Goal: Transaction & Acquisition: Subscribe to service/newsletter

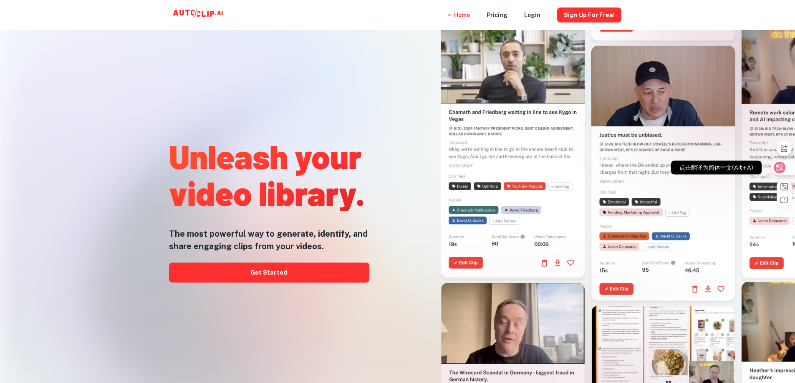
click at [779, 167] on icon at bounding box center [779, 167] width 7 height 7
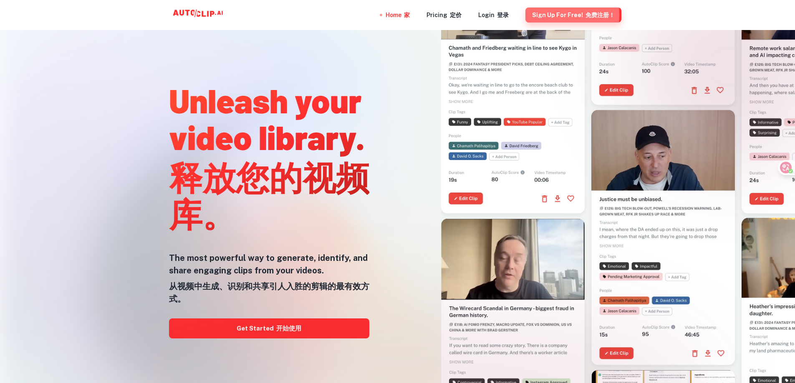
click at [547, 15] on button "Sign Up for free! 免费注册！" at bounding box center [573, 15] width 96 height 15
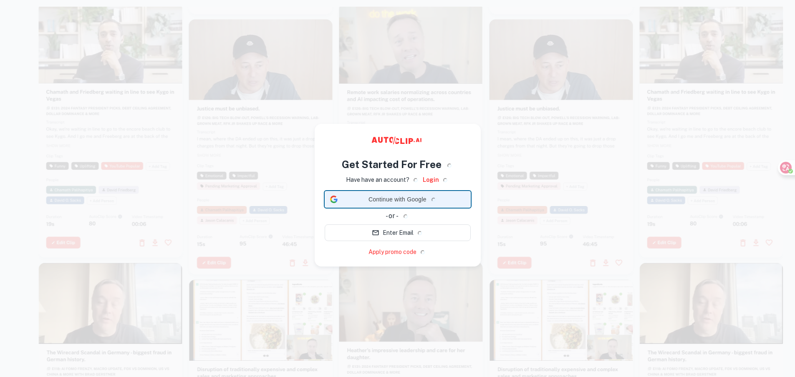
click at [388, 199] on span "Continue with Google" at bounding box center [403, 199] width 124 height 9
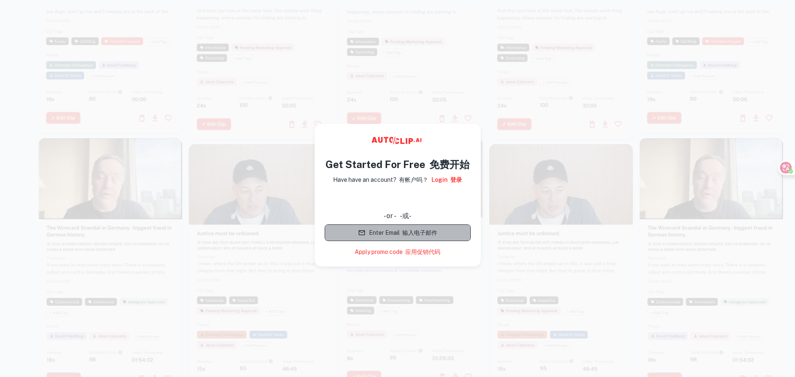
click at [383, 233] on button "Enter Email 输入电子邮件" at bounding box center [398, 232] width 146 height 17
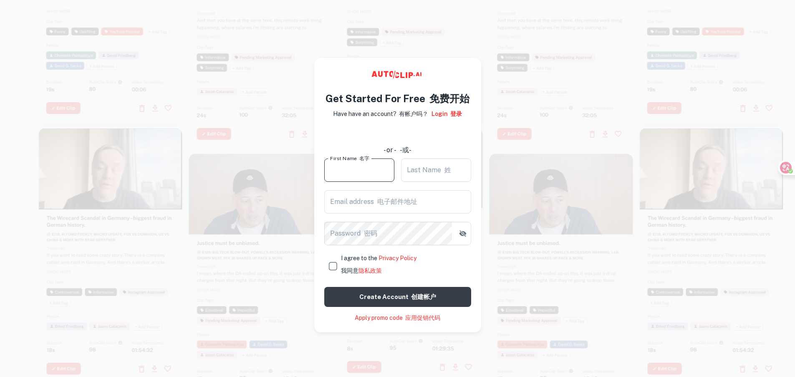
click at [355, 172] on div "First Name 名字 First Name 名字" at bounding box center [359, 170] width 70 height 23
type input "qin"
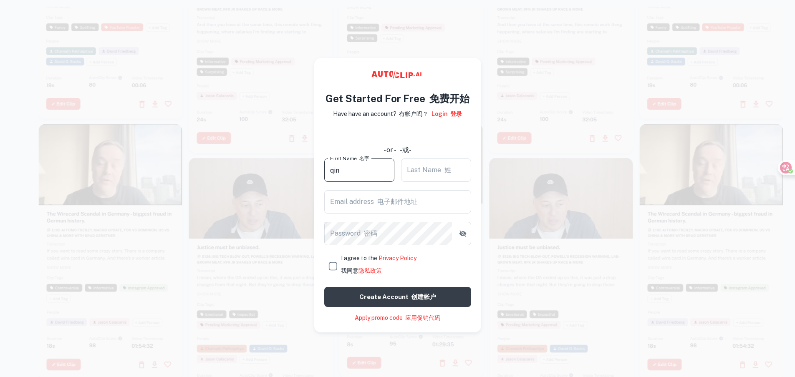
click at [426, 169] on div "Last Name 姓 Last Name 姓" at bounding box center [436, 170] width 70 height 23
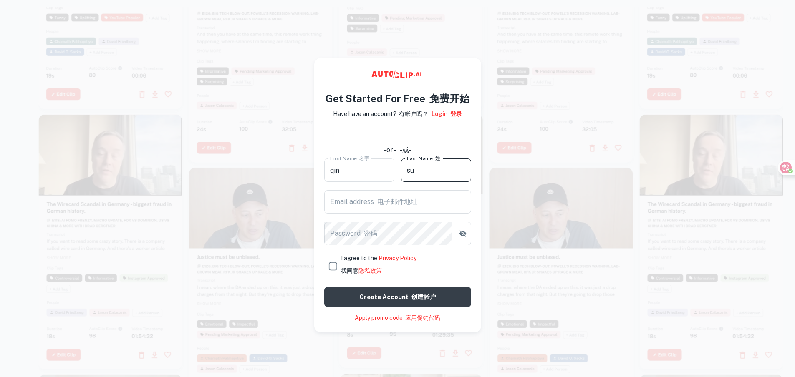
type input "su"
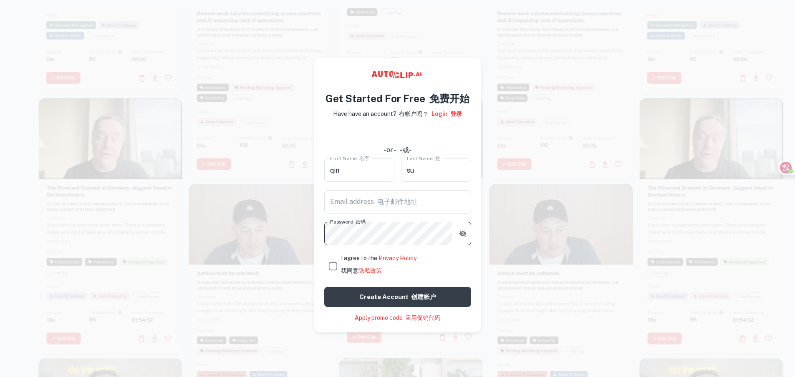
click at [370, 172] on input "qin" at bounding box center [359, 170] width 70 height 23
click at [359, 199] on div "Email address 电子邮件地址 Email address 电子邮件地址" at bounding box center [397, 201] width 147 height 23
click at [403, 202] on div "Email address 电子邮件地址 Email address 电子邮件地址" at bounding box center [397, 201] width 147 height 23
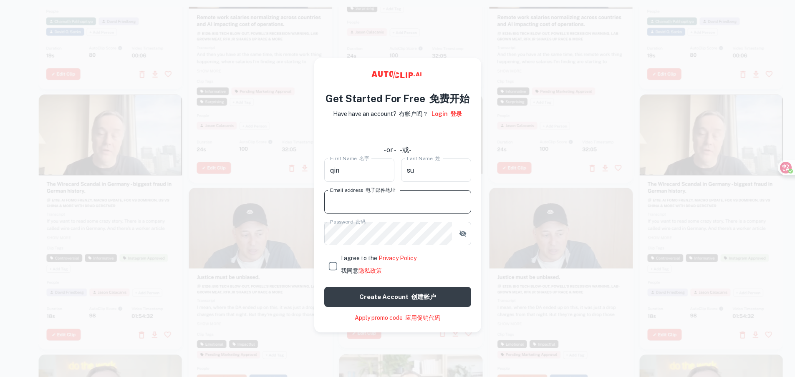
drag, startPoint x: 182, startPoint y: 7, endPoint x: 353, endPoint y: 73, distance: 182.7
click at [353, 73] on icon at bounding box center [397, 76] width 125 height 17
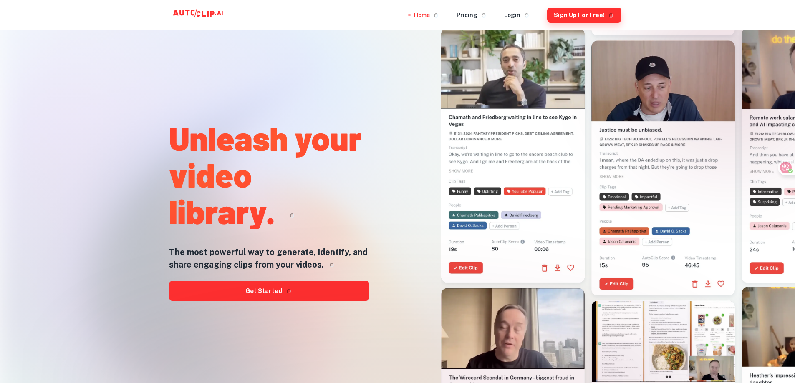
click at [577, 17] on button "Sign Up for free!" at bounding box center [584, 15] width 74 height 15
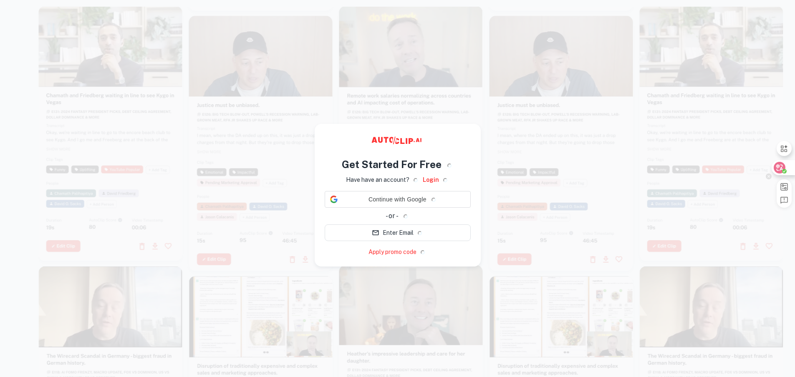
click at [785, 168] on div at bounding box center [782, 167] width 23 height 15
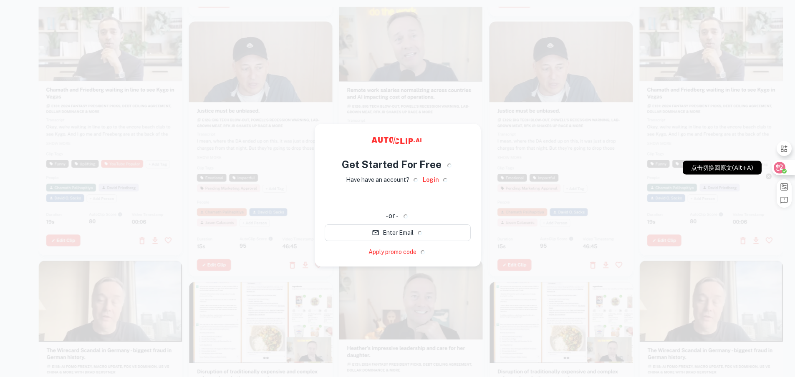
click at [782, 171] on circle at bounding box center [784, 171] width 5 height 5
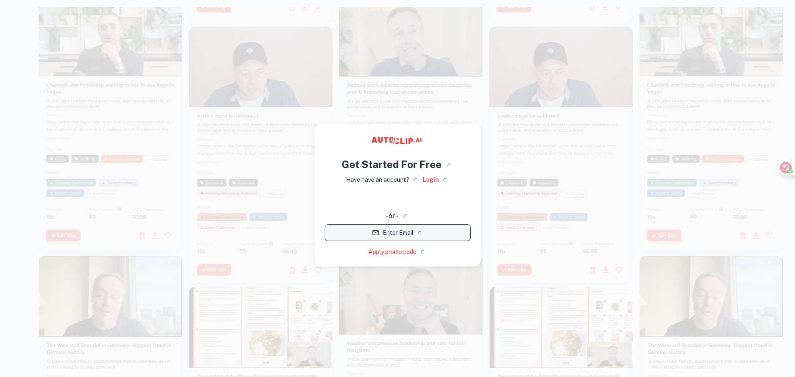
click at [410, 235] on button "Enter Email" at bounding box center [398, 232] width 146 height 17
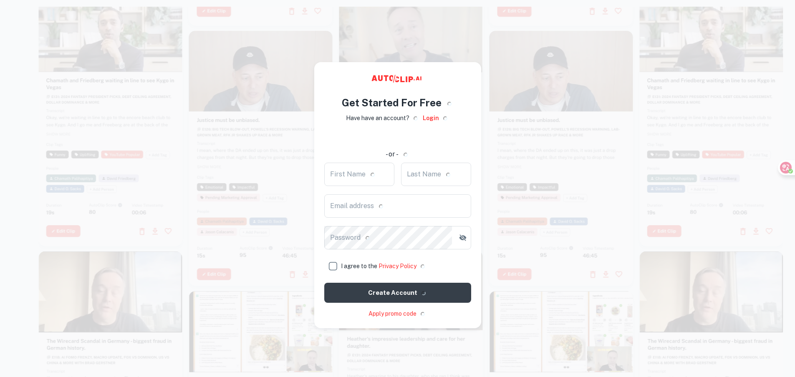
click at [348, 176] on div "First Name First Name" at bounding box center [359, 174] width 70 height 23
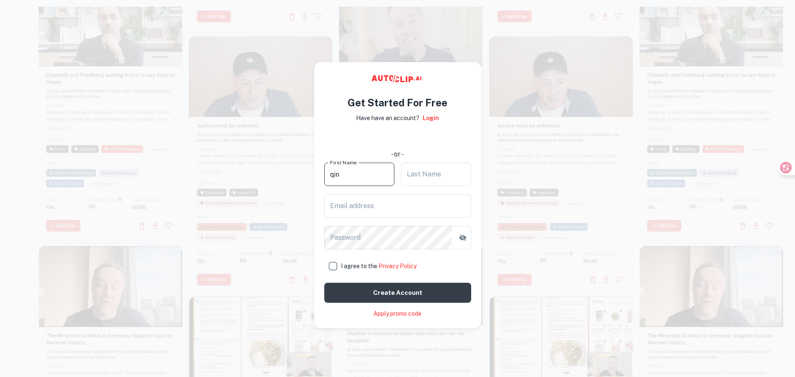
click at [428, 174] on div "Last Name Last Name" at bounding box center [436, 174] width 70 height 23
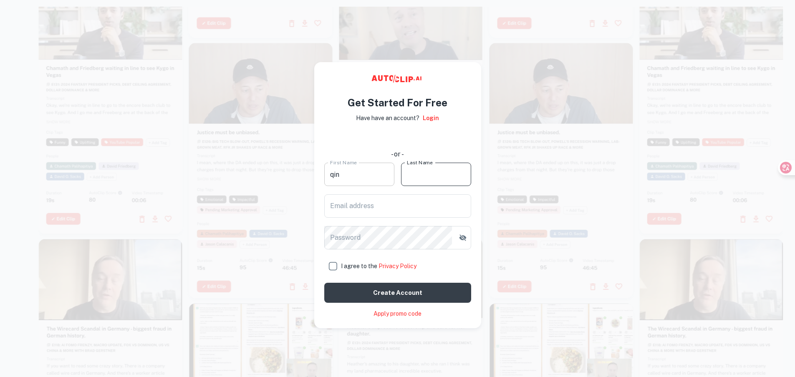
click at [344, 174] on input "qin" at bounding box center [359, 174] width 70 height 23
type input "q"
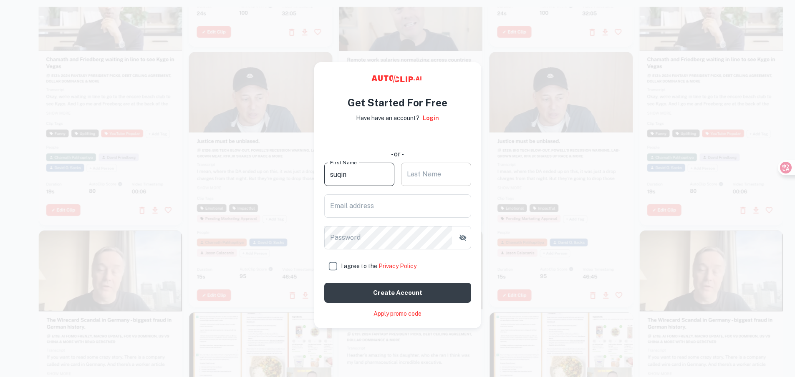
type input "suqin"
click at [430, 177] on input "Last Name" at bounding box center [436, 174] width 70 height 23
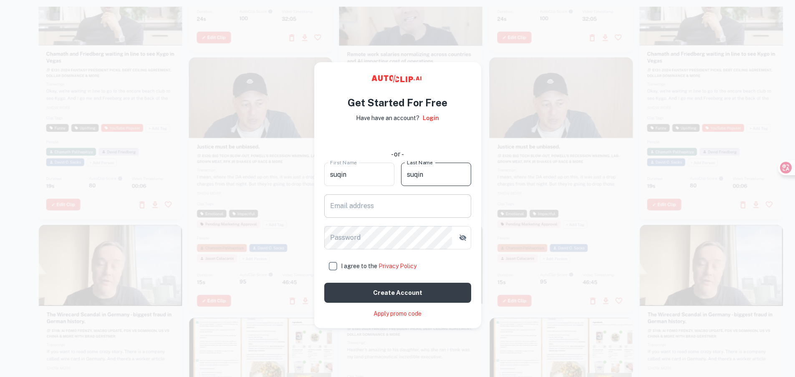
type input "suqin"
click at [383, 204] on input "Email address" at bounding box center [397, 205] width 147 height 23
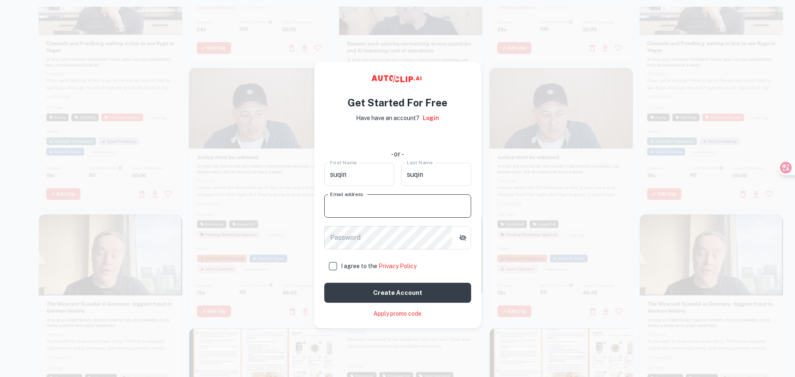
type input "[EMAIL_ADDRESS][DOMAIN_NAME]"
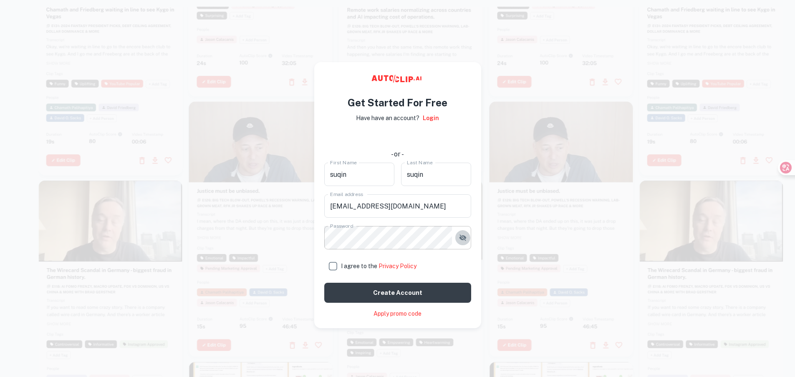
click at [462, 240] on icon "button" at bounding box center [462, 238] width 8 height 8
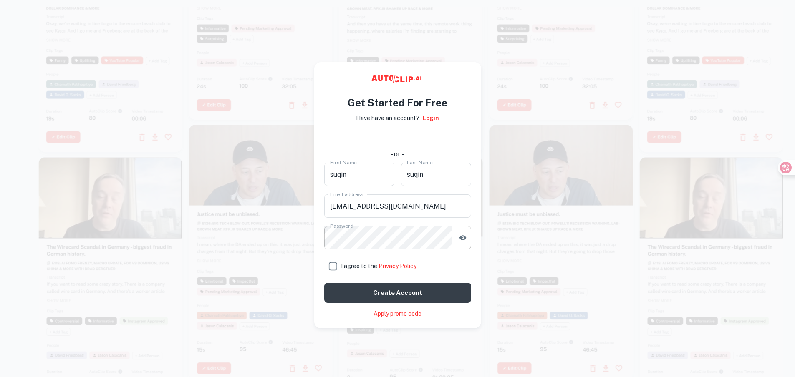
click at [331, 266] on input "I agree to the Privacy Policy" at bounding box center [332, 266] width 17 height 17
checkbox input "true"
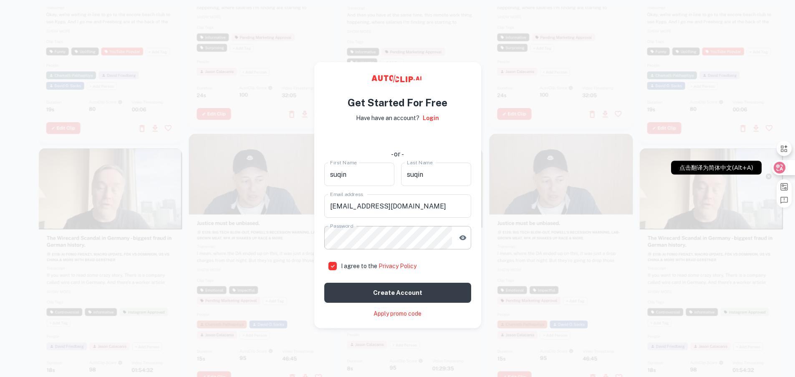
click at [777, 169] on icon at bounding box center [779, 168] width 8 height 8
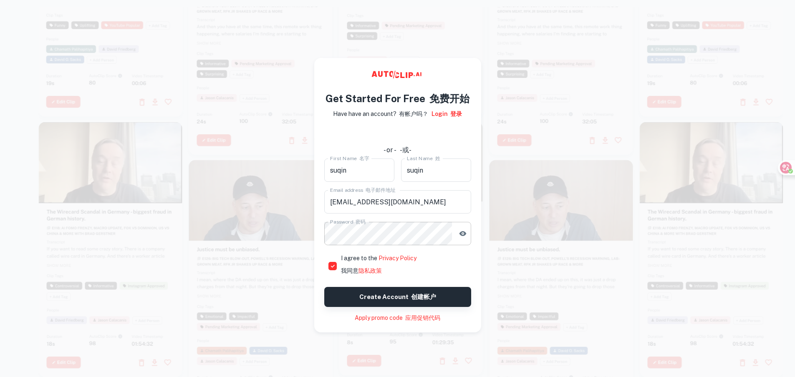
click at [400, 300] on button "Create account 创建帐户" at bounding box center [397, 297] width 147 height 20
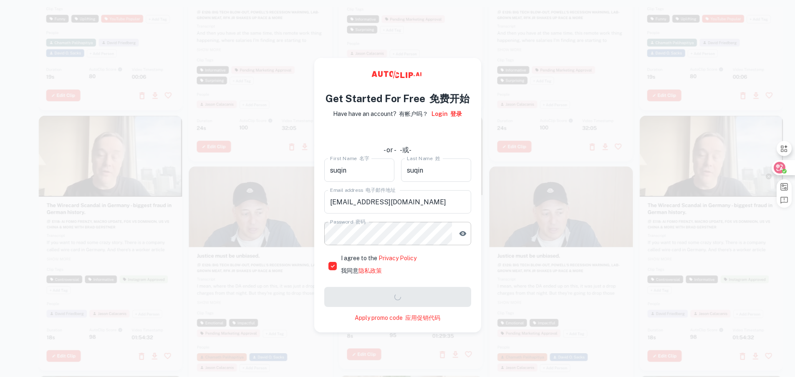
click at [779, 168] on icon at bounding box center [779, 168] width 8 height 8
